Goal: Task Accomplishment & Management: Manage account settings

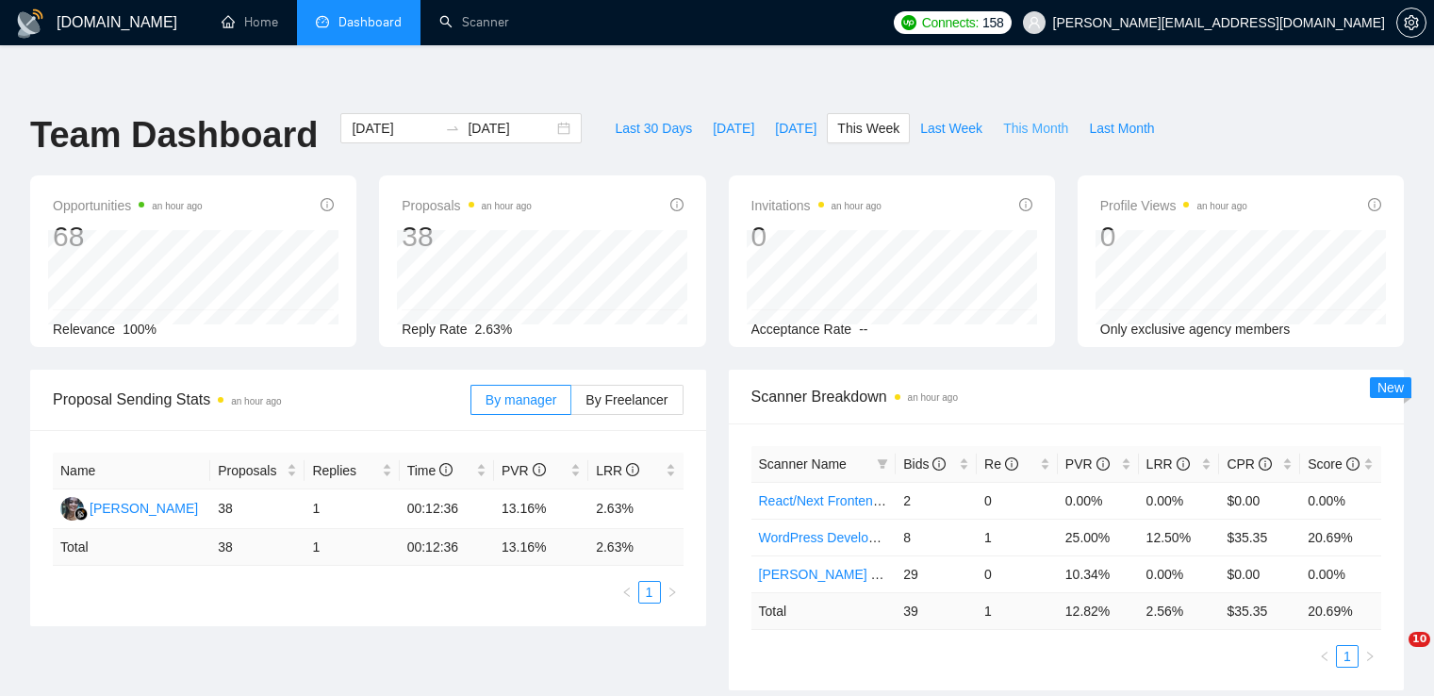
drag, startPoint x: 0, startPoint y: 0, endPoint x: 988, endPoint y: 69, distance: 990.7
click at [1003, 118] on span "This Month" at bounding box center [1035, 128] width 65 height 21
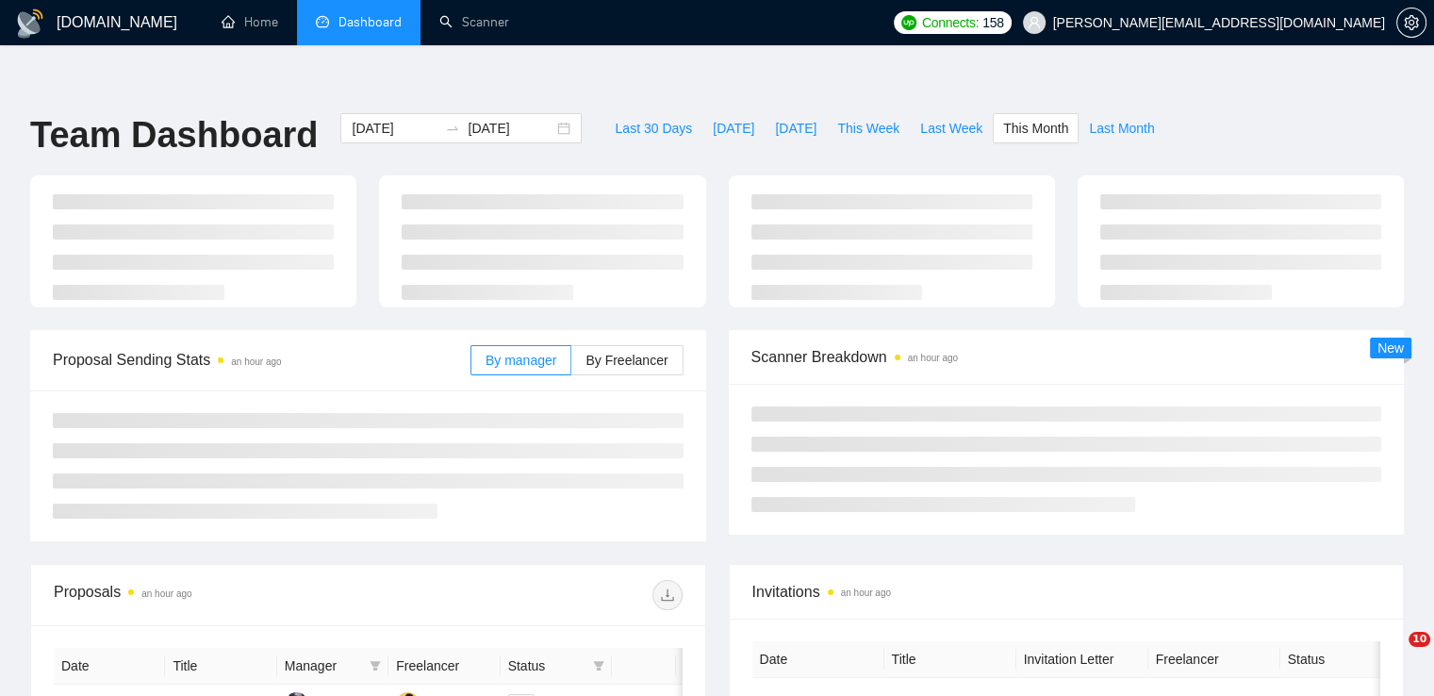
type input "[DATE]"
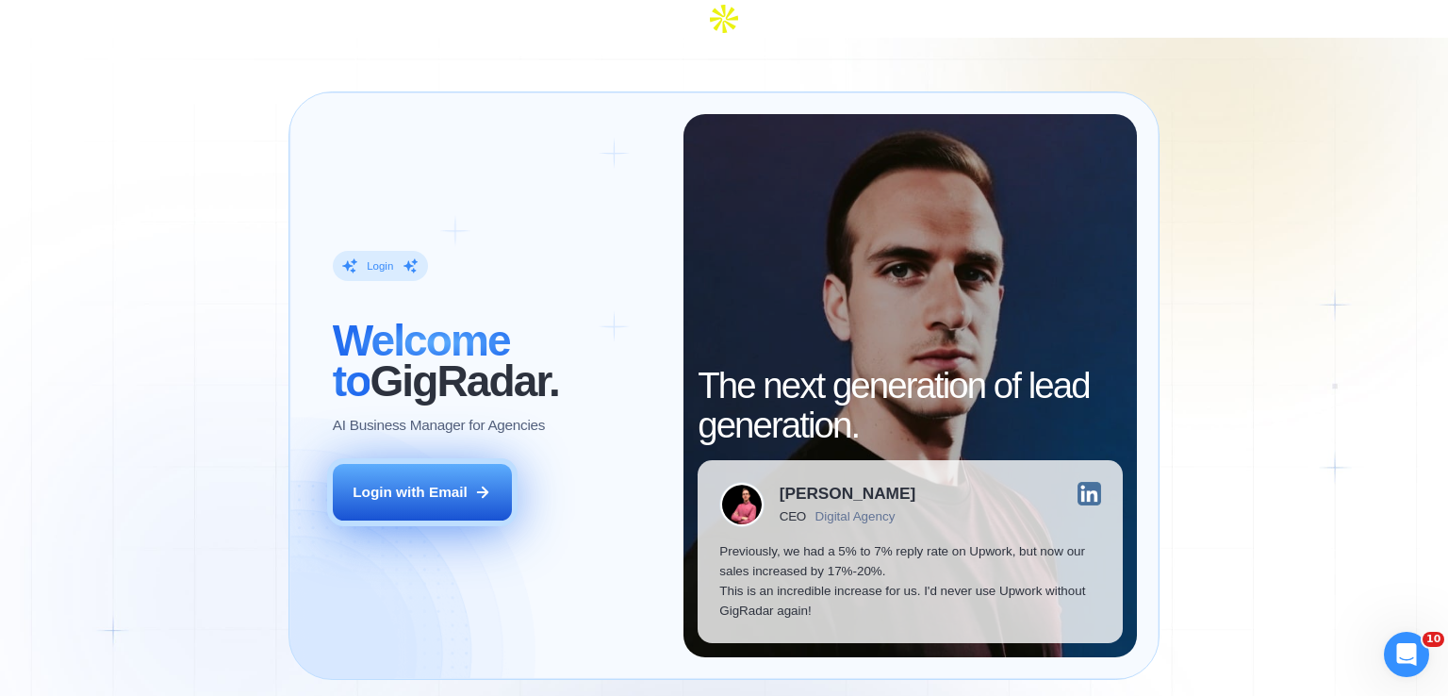
click at [381, 464] on button "Login with Email" at bounding box center [422, 492] width 179 height 57
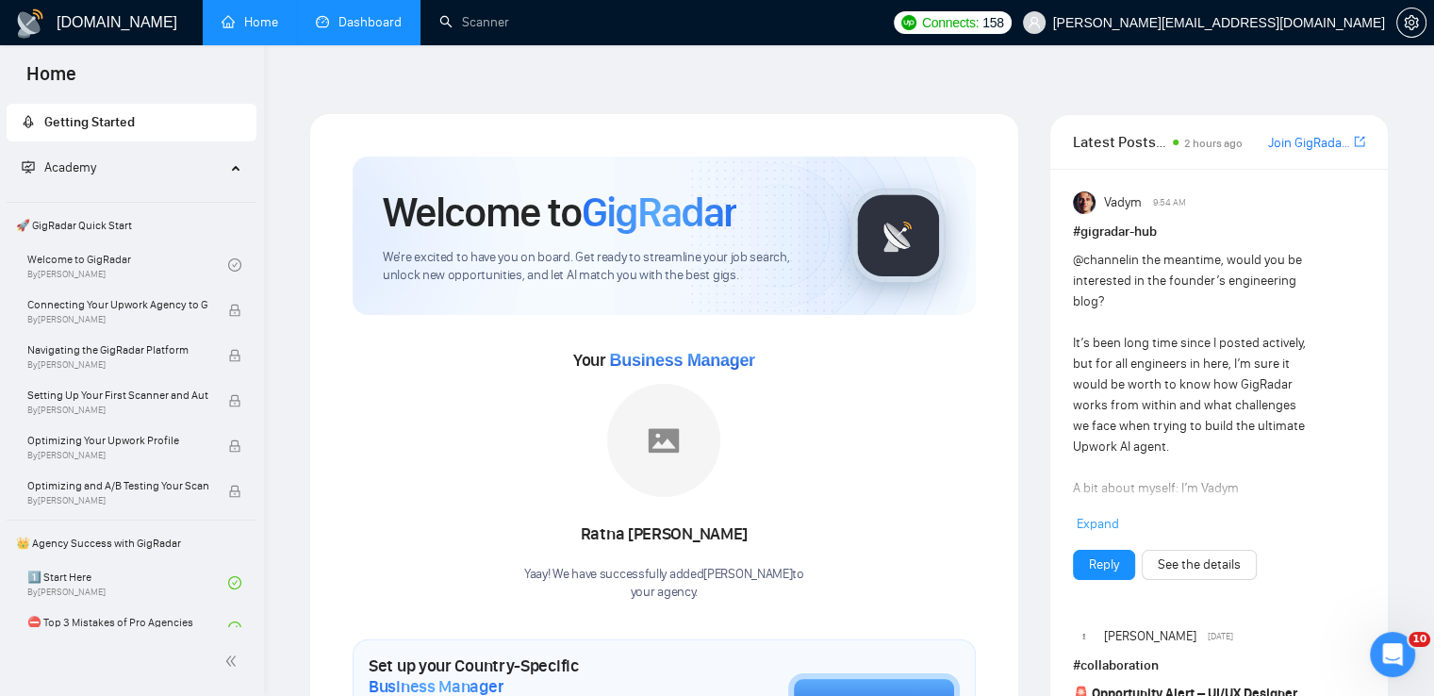
click at [354, 27] on link "Dashboard" at bounding box center [359, 22] width 86 height 16
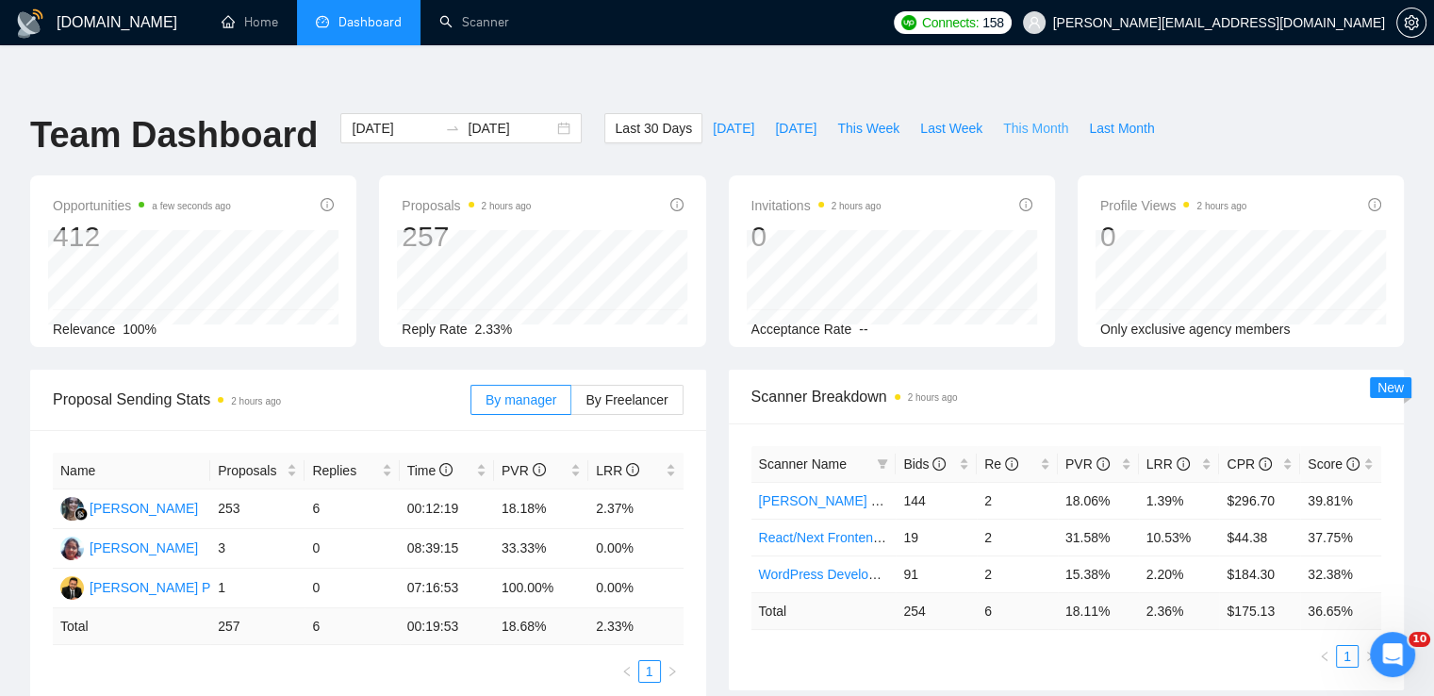
click at [1003, 118] on span "This Month" at bounding box center [1035, 128] width 65 height 21
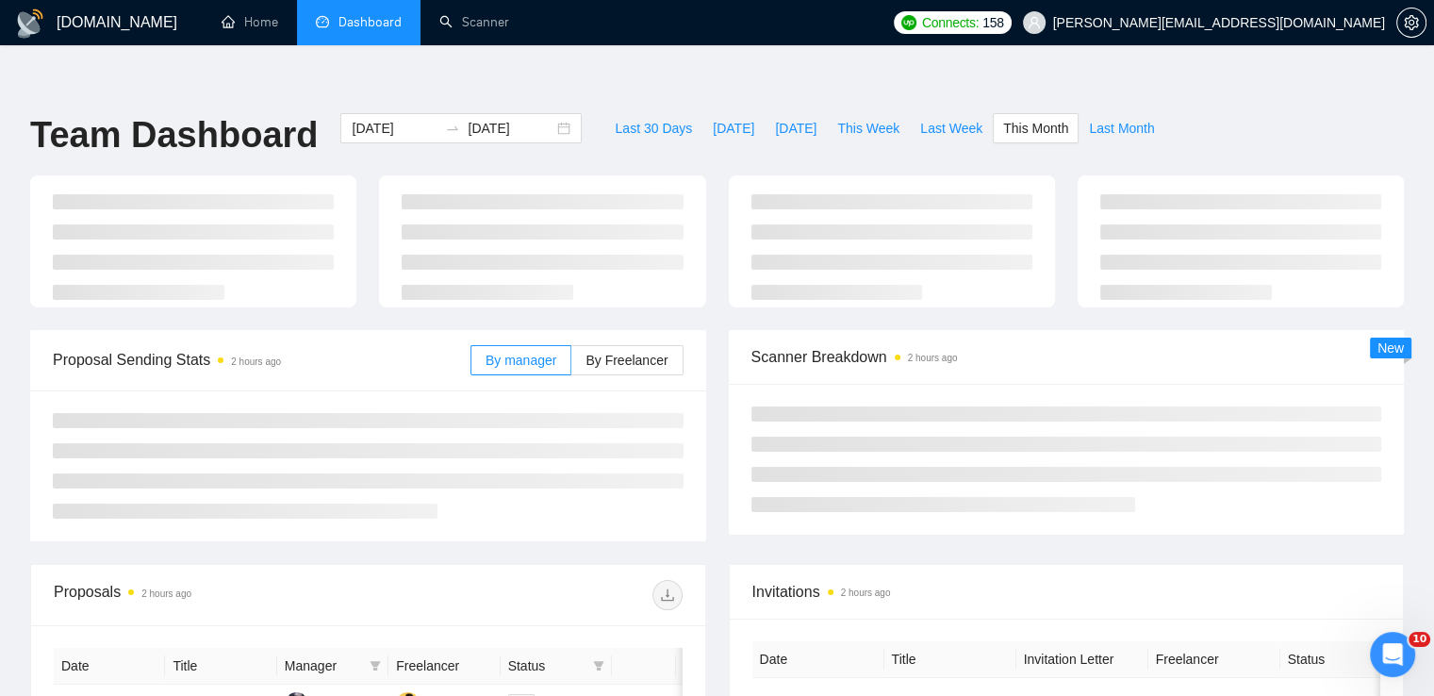
type input "[DATE]"
